Goal: Information Seeking & Learning: Stay updated

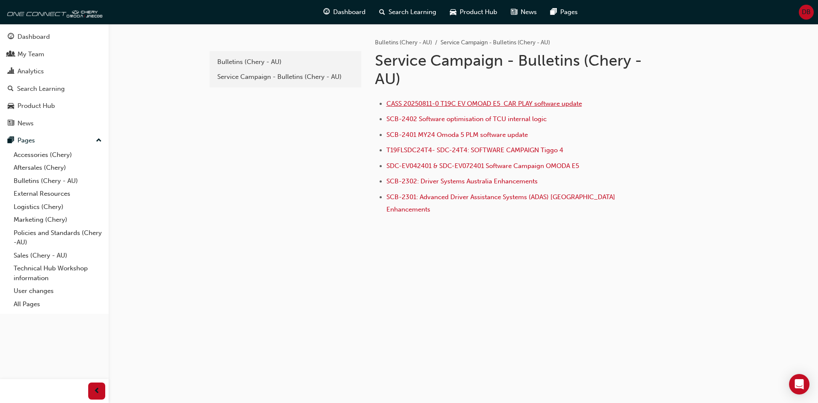
click at [402, 105] on span "CASS 20250811-0 T19C EV OMOAD E5 CAR PLAY software update" at bounding box center [485, 104] width 196 height 8
click at [425, 104] on span "CASS 20250811-0 T19C EV OMOAD E5 CAR PLAY software update" at bounding box center [485, 104] width 196 height 8
click at [451, 167] on span "SDC-EV042401 & SDC-EV072401 Software Campaign OMODA E5" at bounding box center [483, 166] width 193 height 8
